Goal: Task Accomplishment & Management: Use online tool/utility

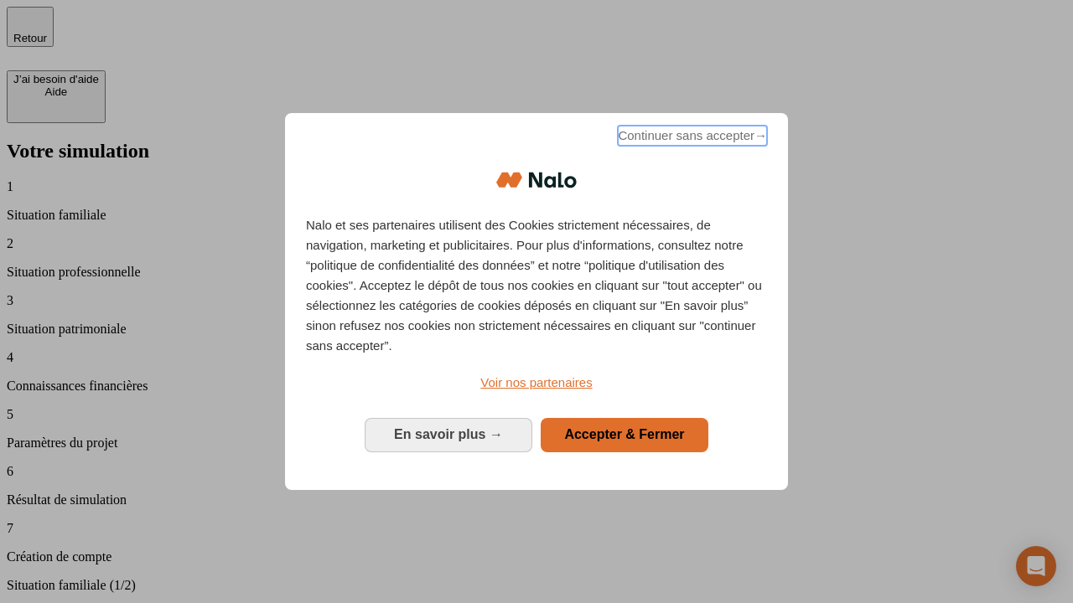
click at [690, 138] on span "Continuer sans accepter →" at bounding box center [692, 136] width 149 height 20
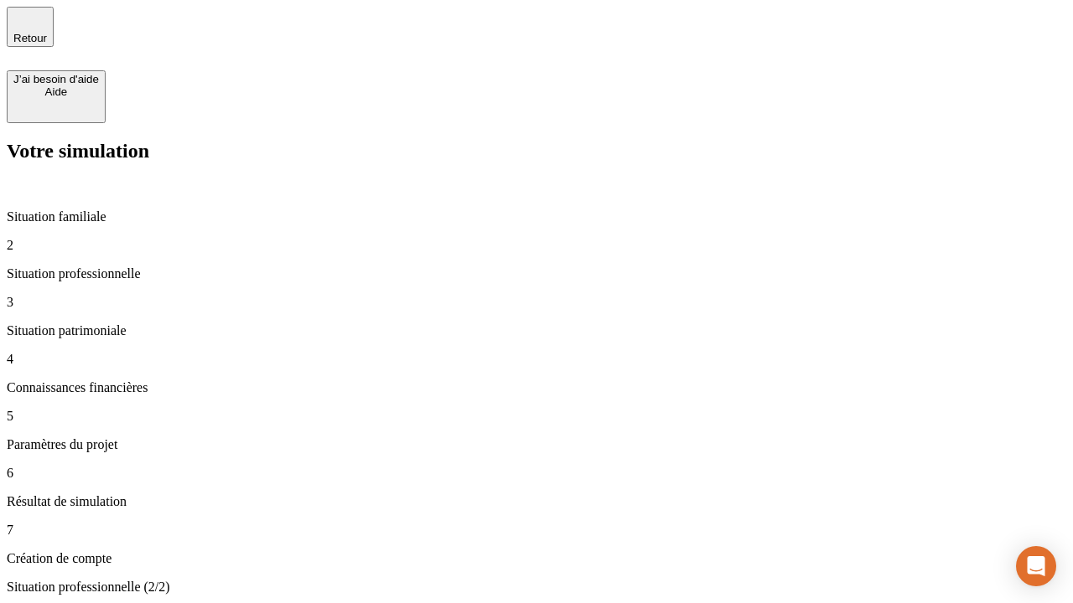
type input "30 000"
type input "1 000"
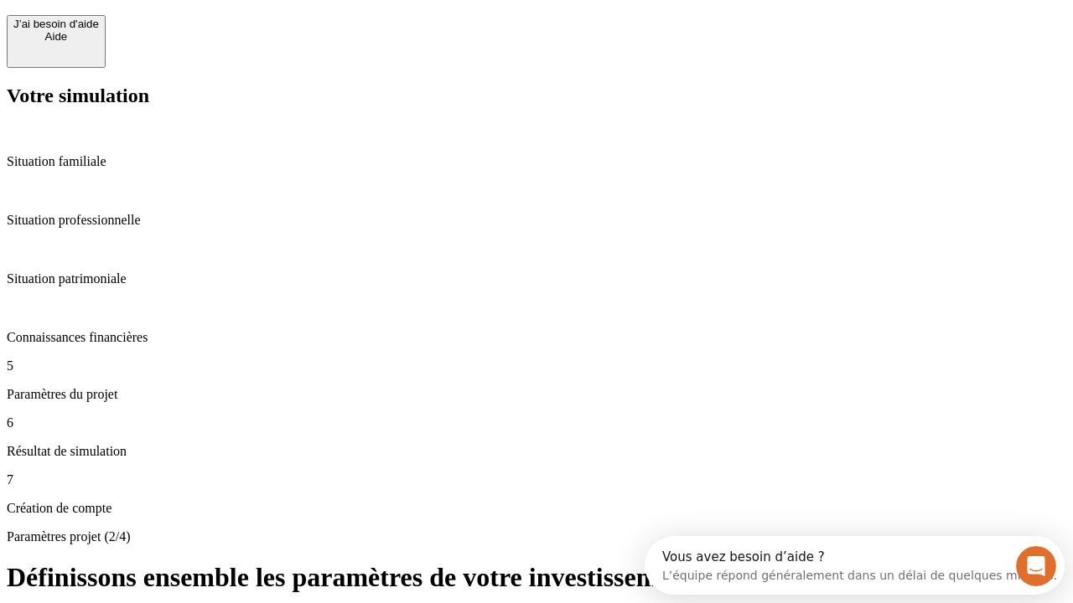
scroll to position [15, 0]
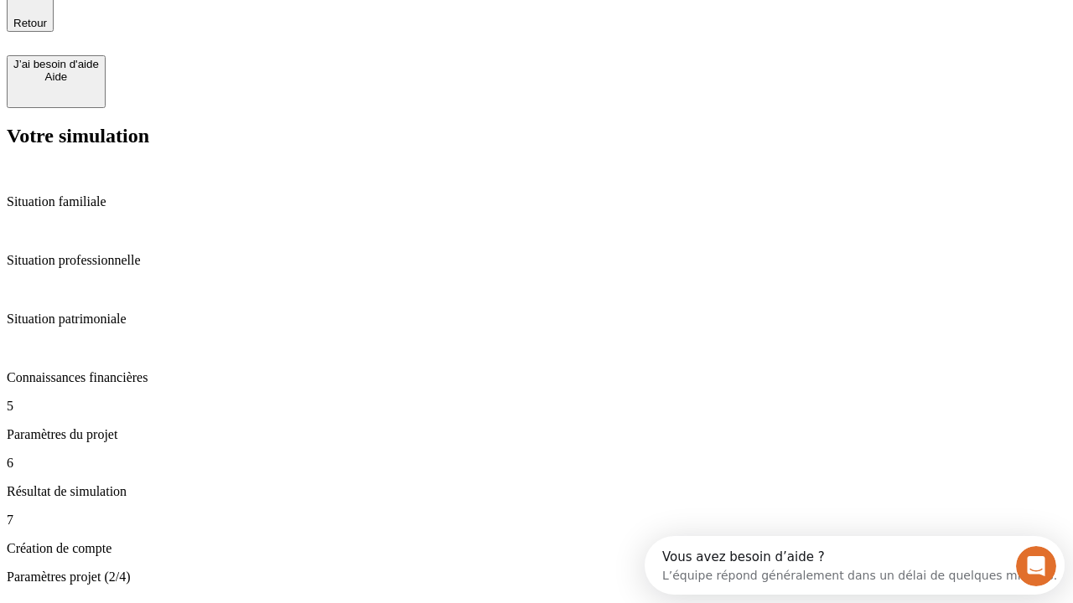
type input "65"
type input "5 000"
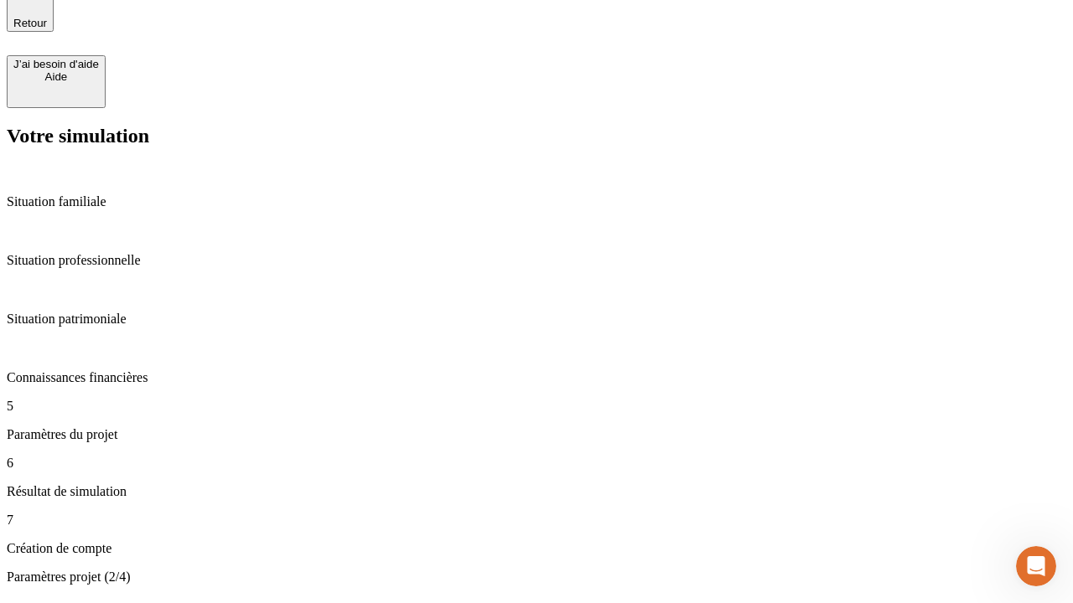
type input "640"
